Goal: Task Accomplishment & Management: Use online tool/utility

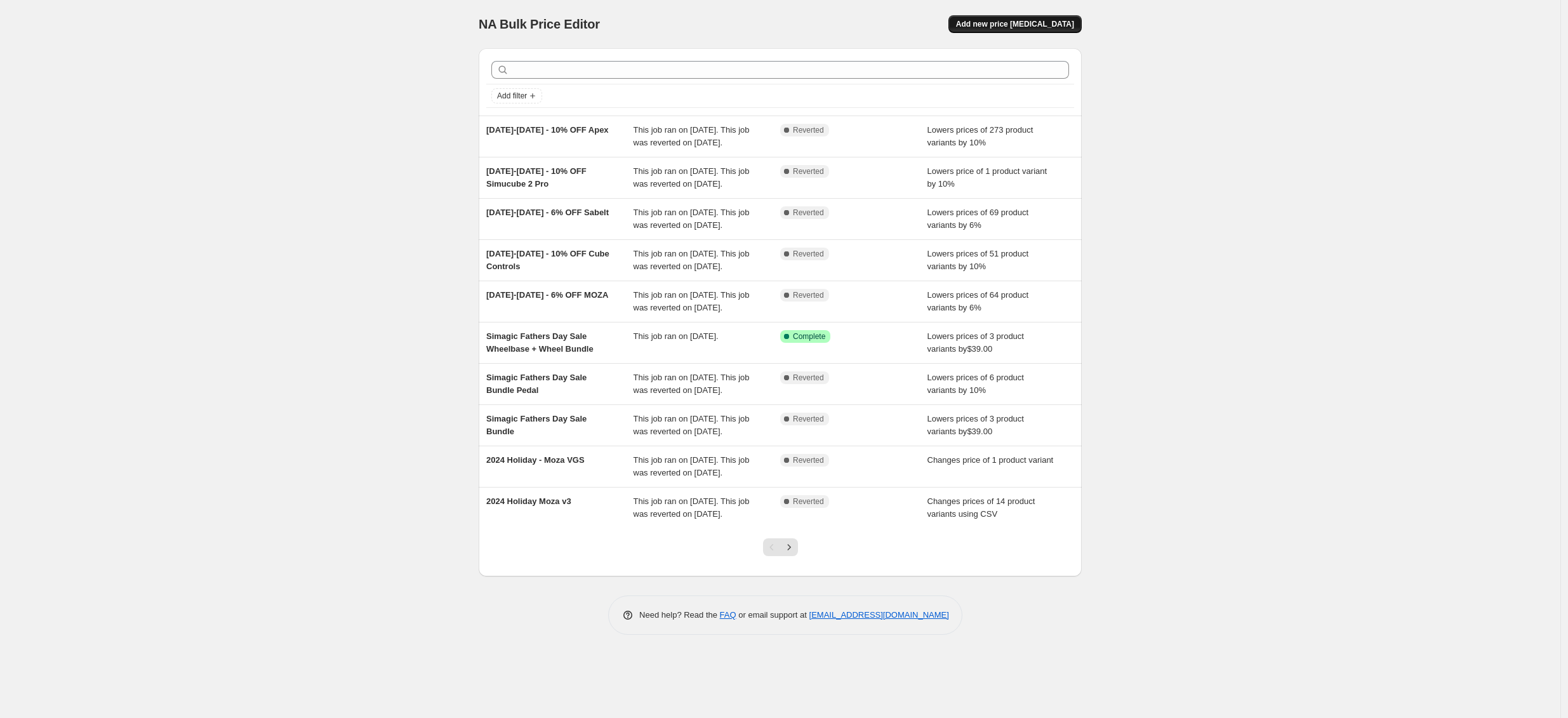
click at [1049, 24] on span "Add new price [MEDICAL_DATA]" at bounding box center [1015, 24] width 118 height 10
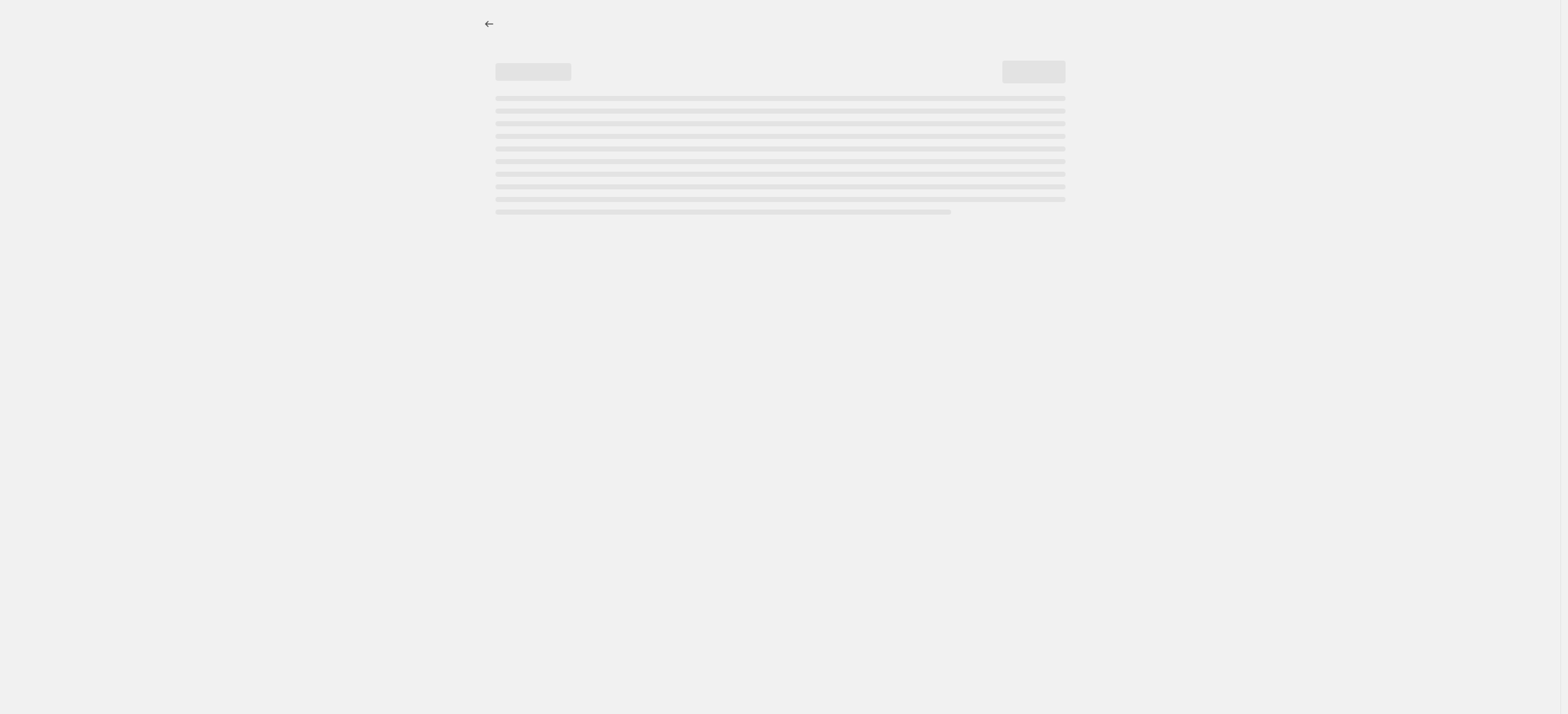
select select "percentage"
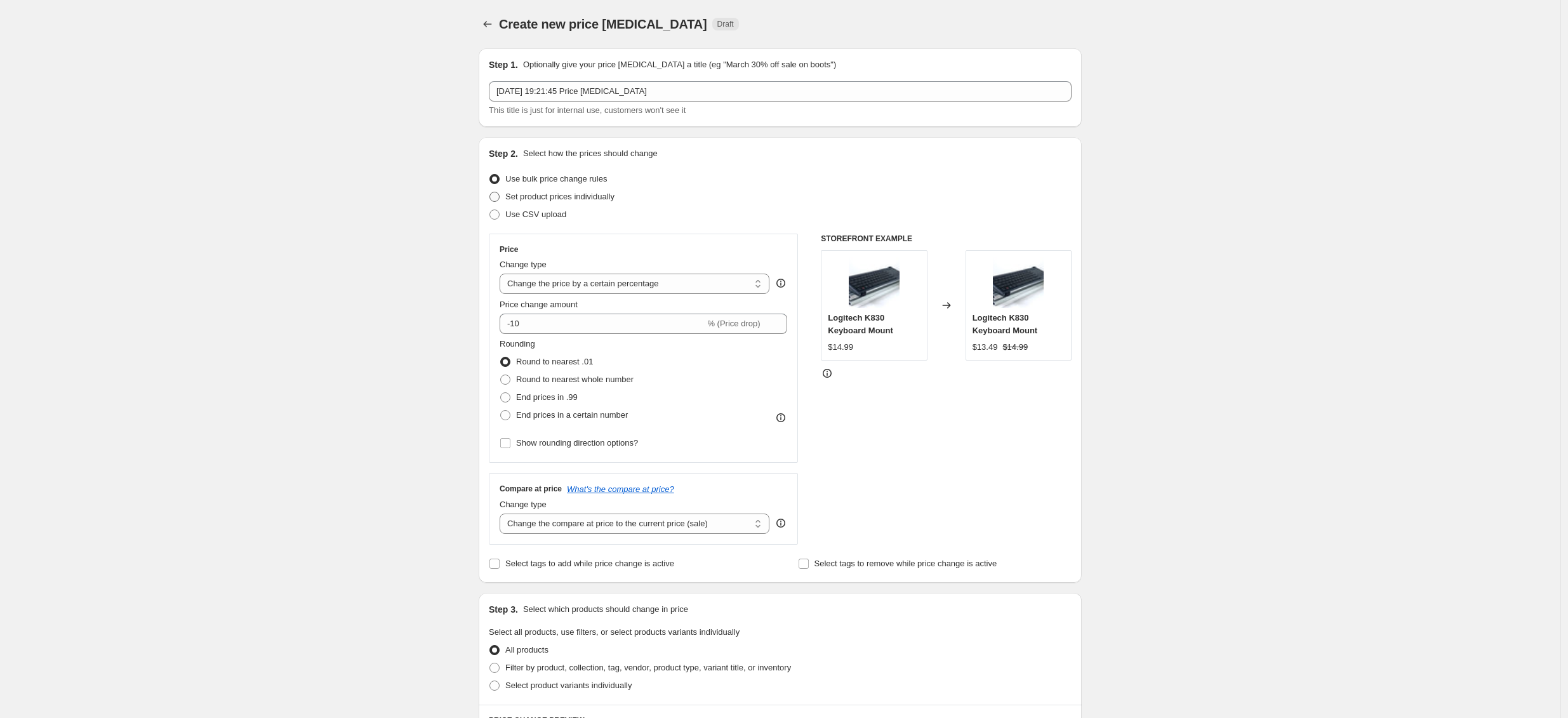
click at [558, 198] on span "Set product prices individually" at bounding box center [560, 196] width 109 height 10
click at [490, 192] on input "Set product prices individually" at bounding box center [489, 192] width 1 height 1
radio input "true"
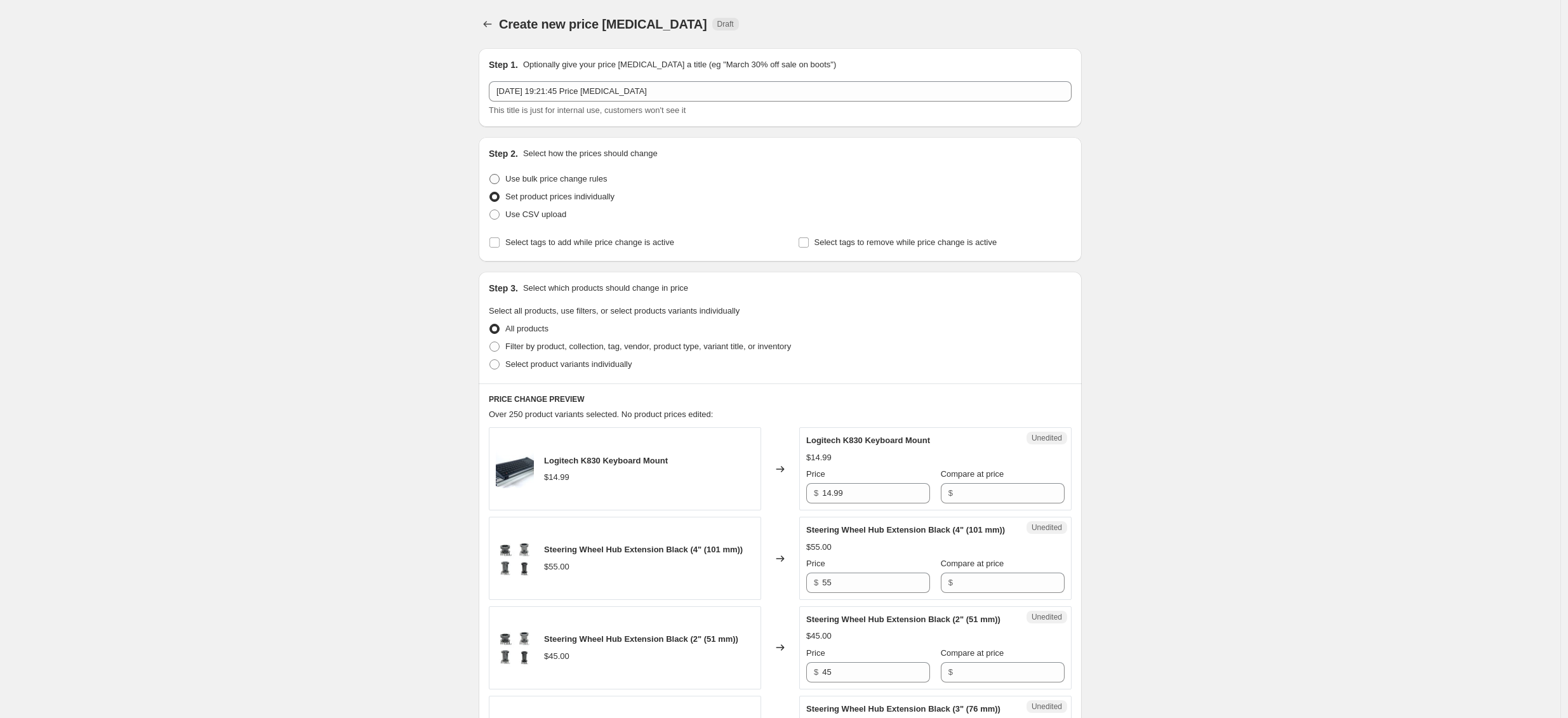
click at [607, 178] on span "Use bulk price change rules" at bounding box center [556, 179] width 101 height 10
click at [490, 175] on input "Use bulk price change rules" at bounding box center [489, 174] width 1 height 1
radio input "true"
select select "percentage"
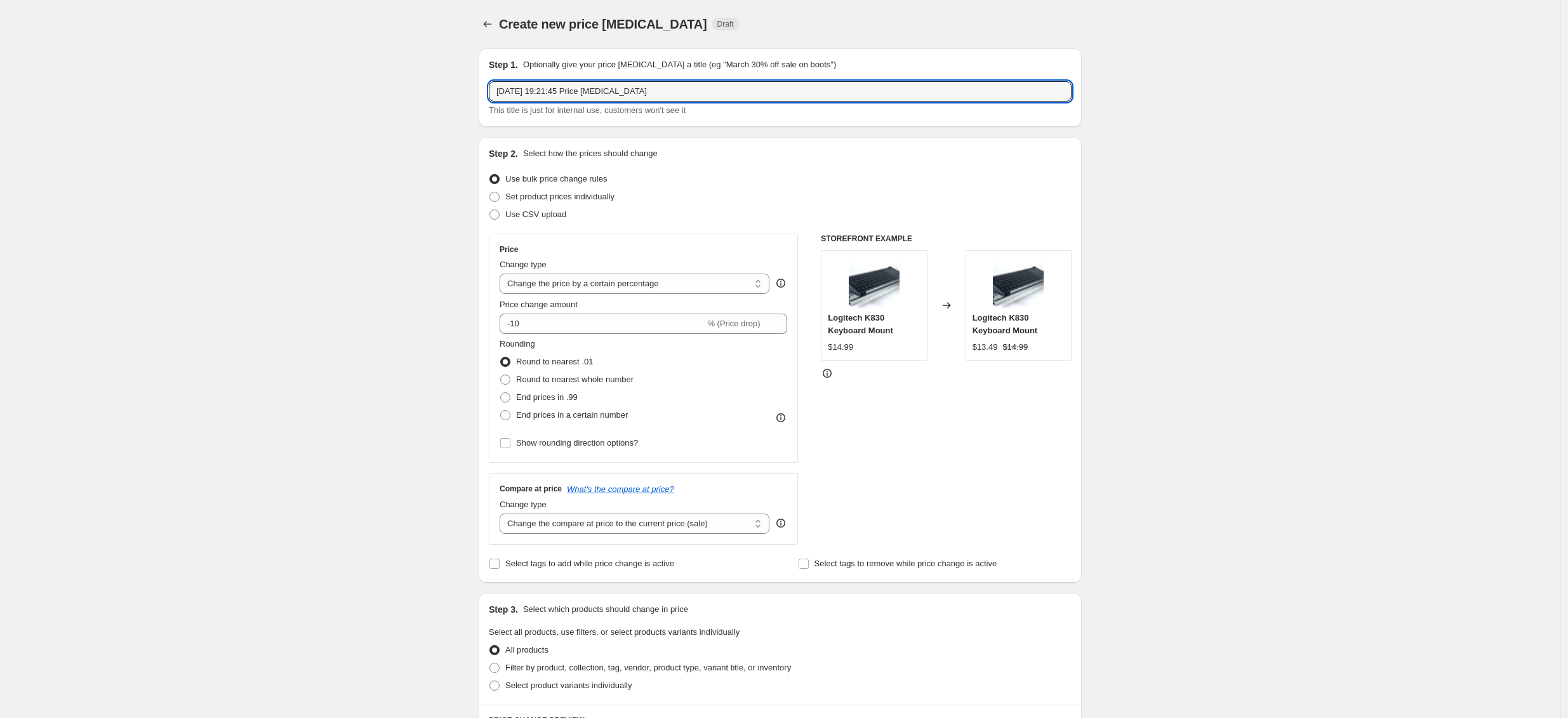
drag, startPoint x: 653, startPoint y: 91, endPoint x: 480, endPoint y: 85, distance: 173.1
click at [480, 85] on div "Step 1. Optionally give your price change job a title (eg "March 30% off sale o…" at bounding box center [775, 617] width 614 height 1158
type input "BFCM 2025 - Simagic"
click at [598, 333] on input "-10" at bounding box center [602, 324] width 205 height 20
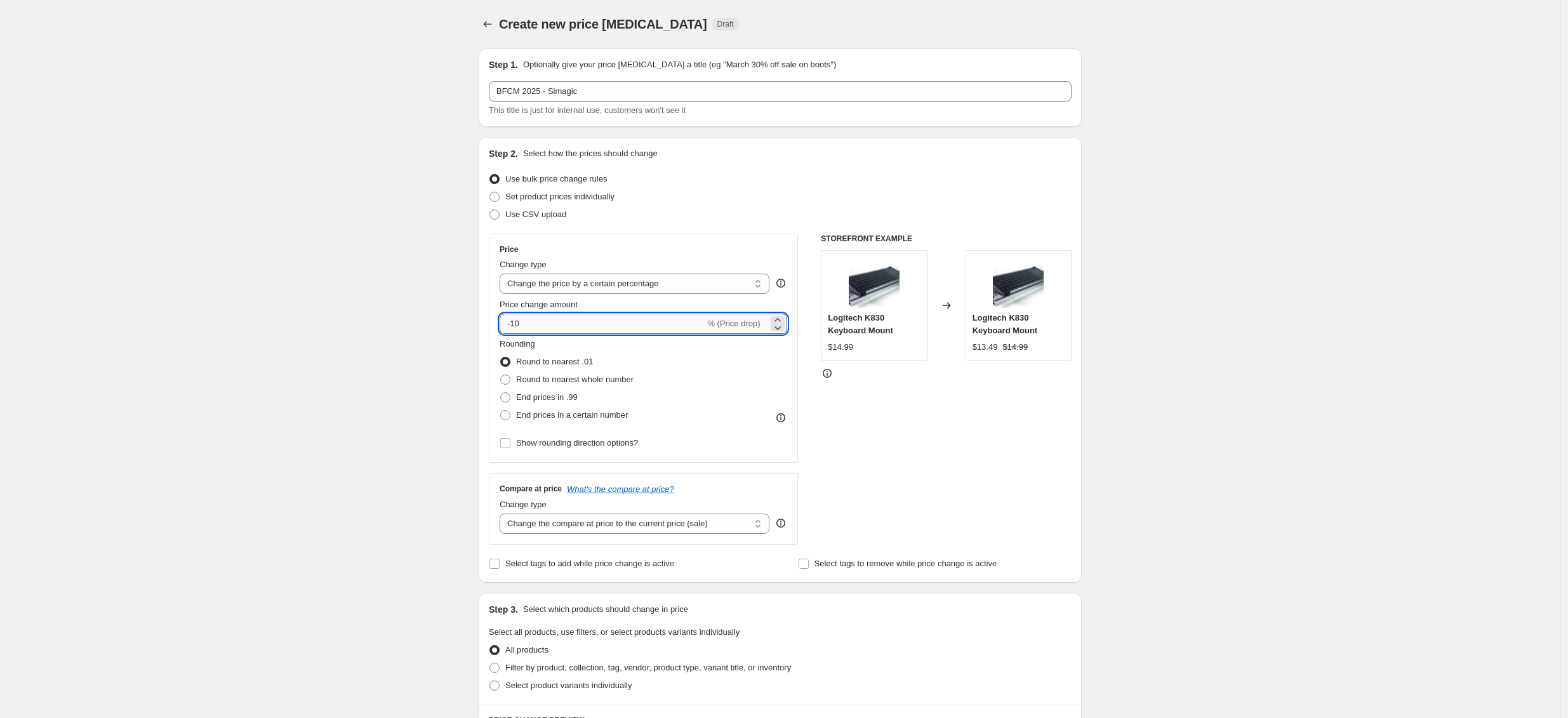
click at [598, 333] on input "-10" at bounding box center [602, 324] width 205 height 20
drag, startPoint x: 1429, startPoint y: 426, endPoint x: 1237, endPoint y: 423, distance: 192.0
click at [1413, 432] on div "Create new price change job. This page is ready Create new price change job Dra…" at bounding box center [780, 636] width 1560 height 1273
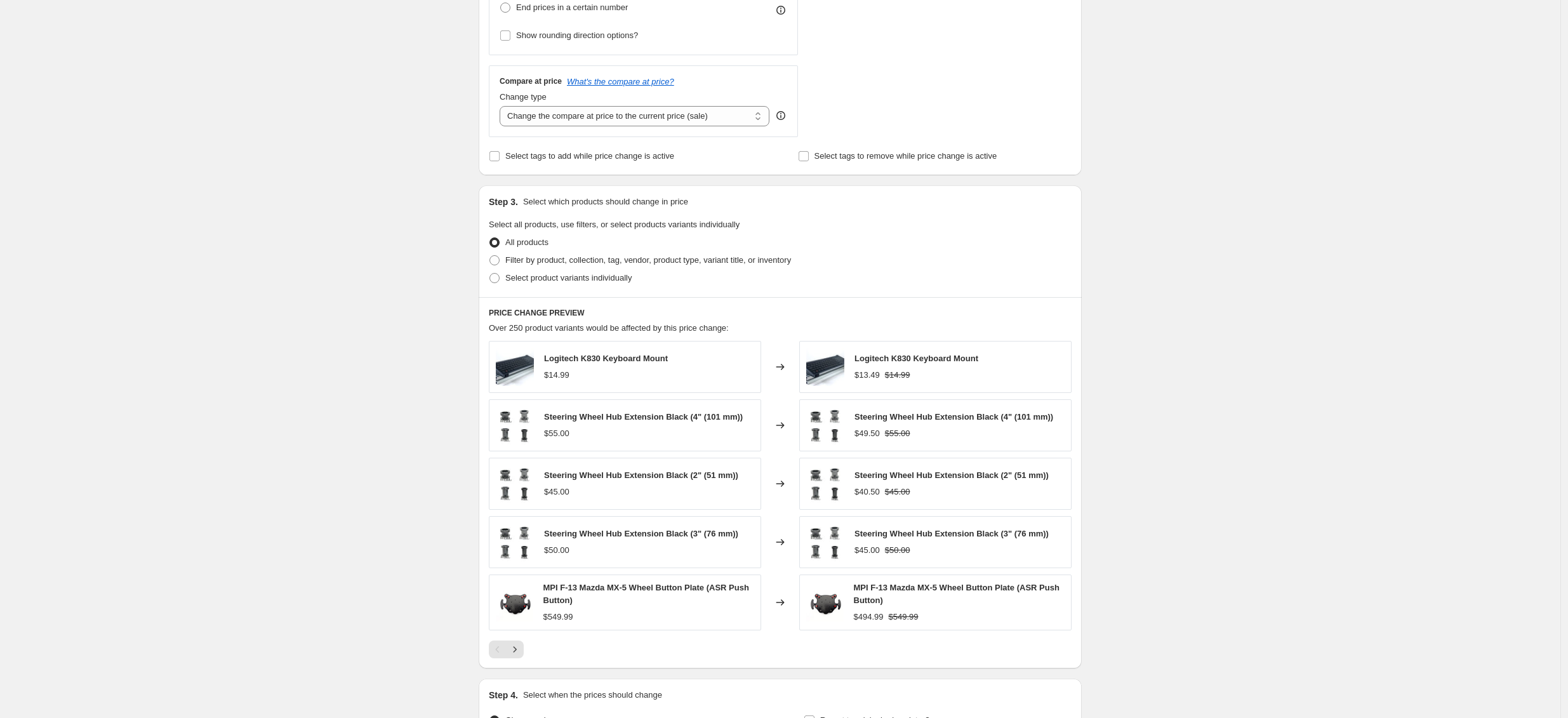
scroll to position [409, 0]
click at [545, 261] on span "Filter by product, collection, tag, vendor, product type, variant title, or inv…" at bounding box center [648, 259] width 286 height 10
click at [490, 254] on input "Filter by product, collection, tag, vendor, product type, variant title, or inv…" at bounding box center [489, 254] width 1 height 1
radio input "true"
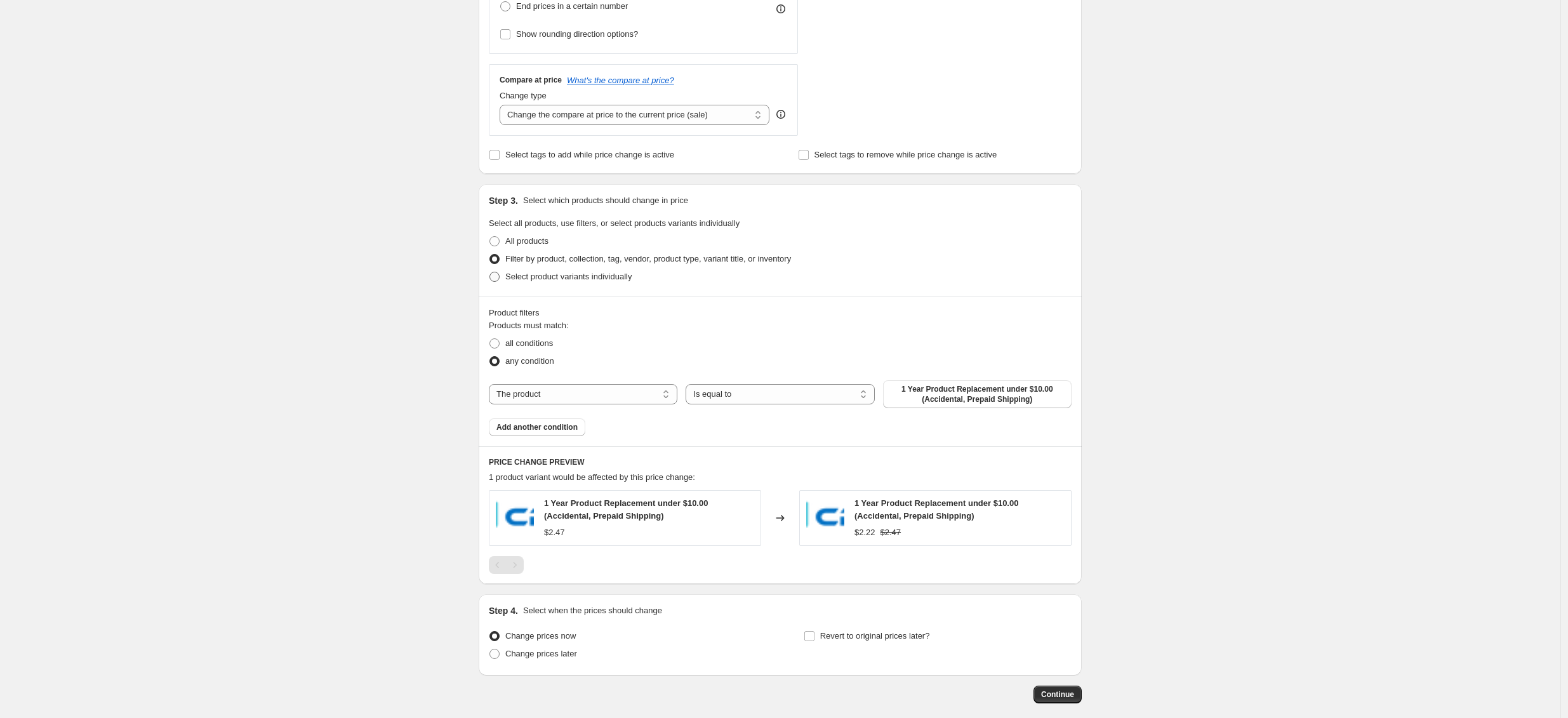
click at [556, 278] on span "Select product variants individually" at bounding box center [568, 277] width 126 height 10
click at [490, 273] on input "Select product variants individually" at bounding box center [489, 272] width 1 height 1
radio input "true"
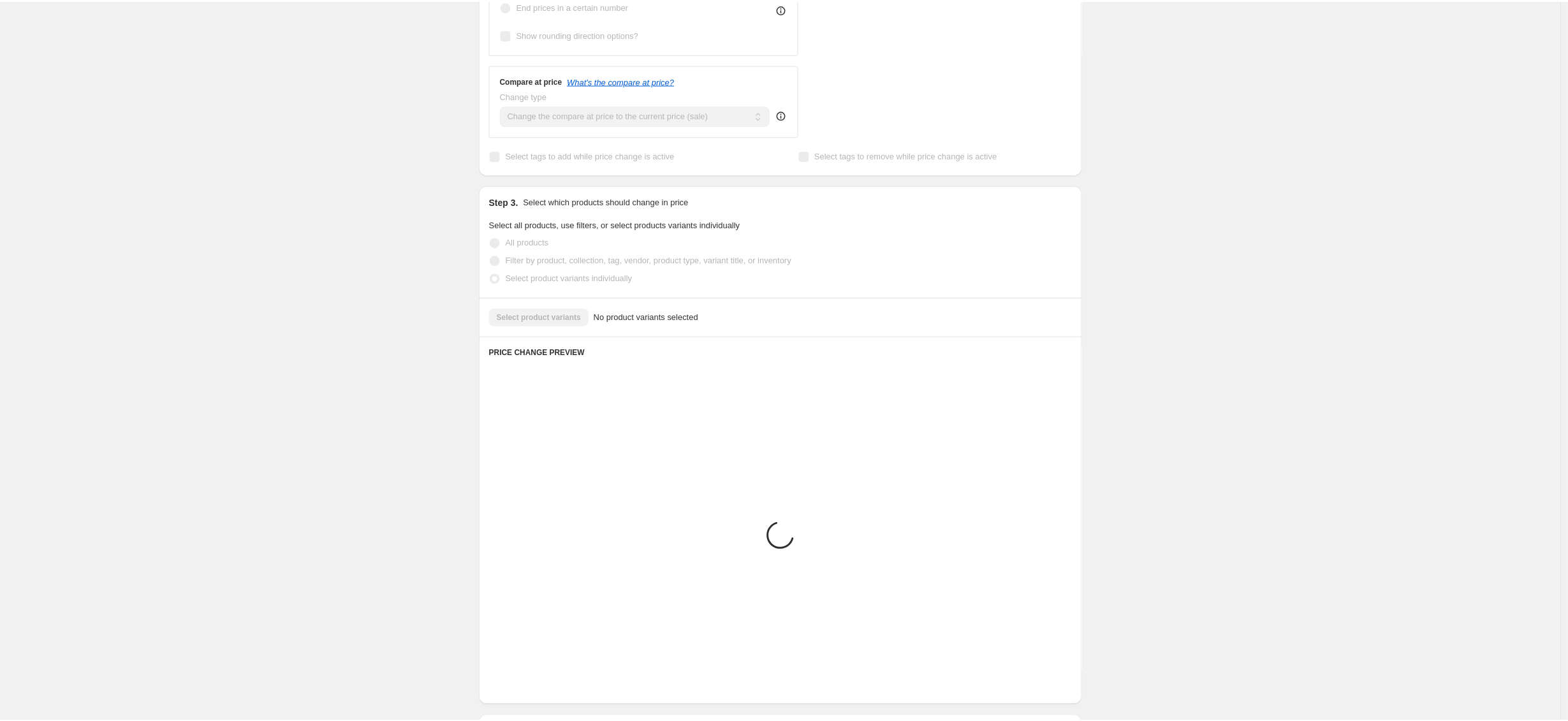
scroll to position [271, 0]
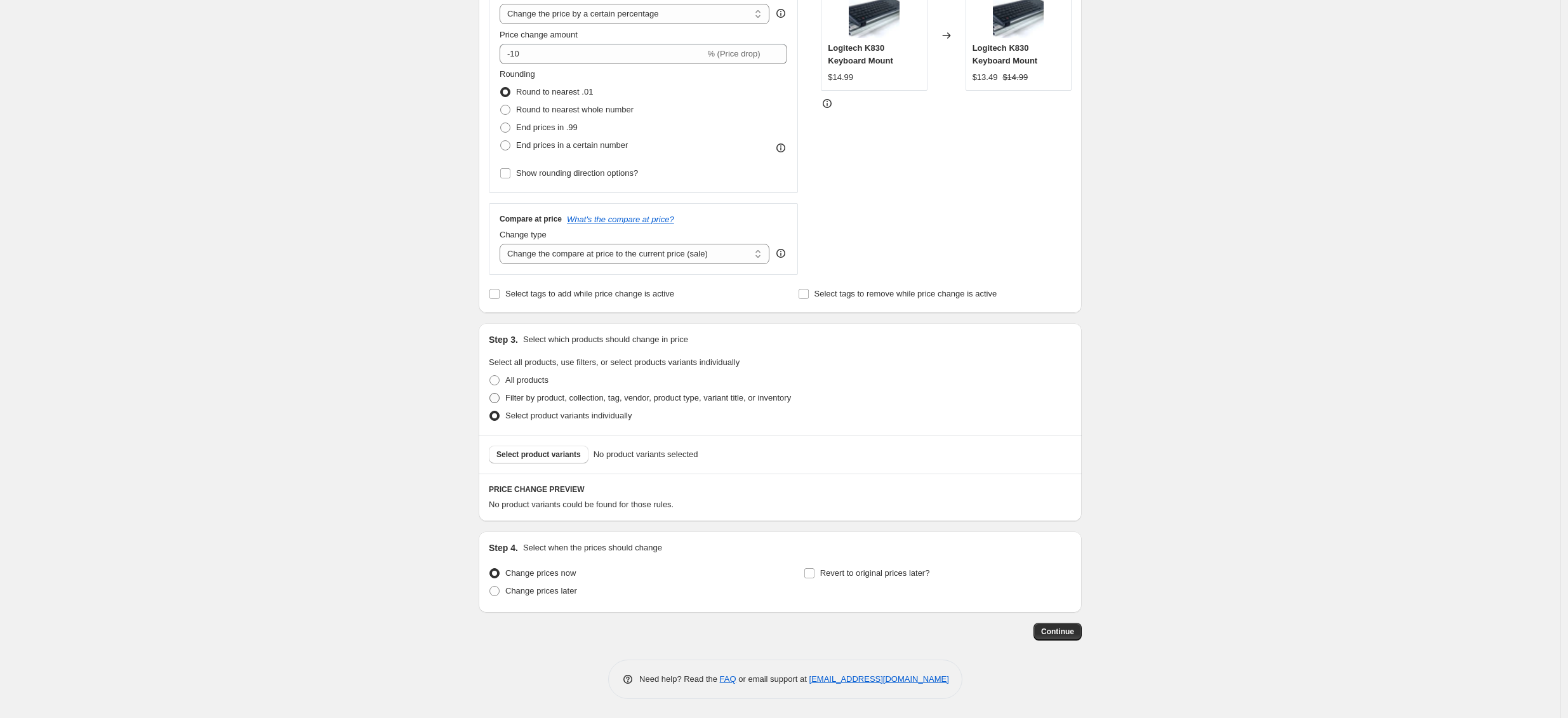
click at [525, 393] on span "Filter by product, collection, tag, vendor, product type, variant title, or inv…" at bounding box center [648, 398] width 286 height 10
click at [490, 393] on input "Filter by product, collection, tag, vendor, product type, variant title, or inv…" at bounding box center [489, 393] width 1 height 1
radio input "true"
